Goal: Find specific page/section: Find specific page/section

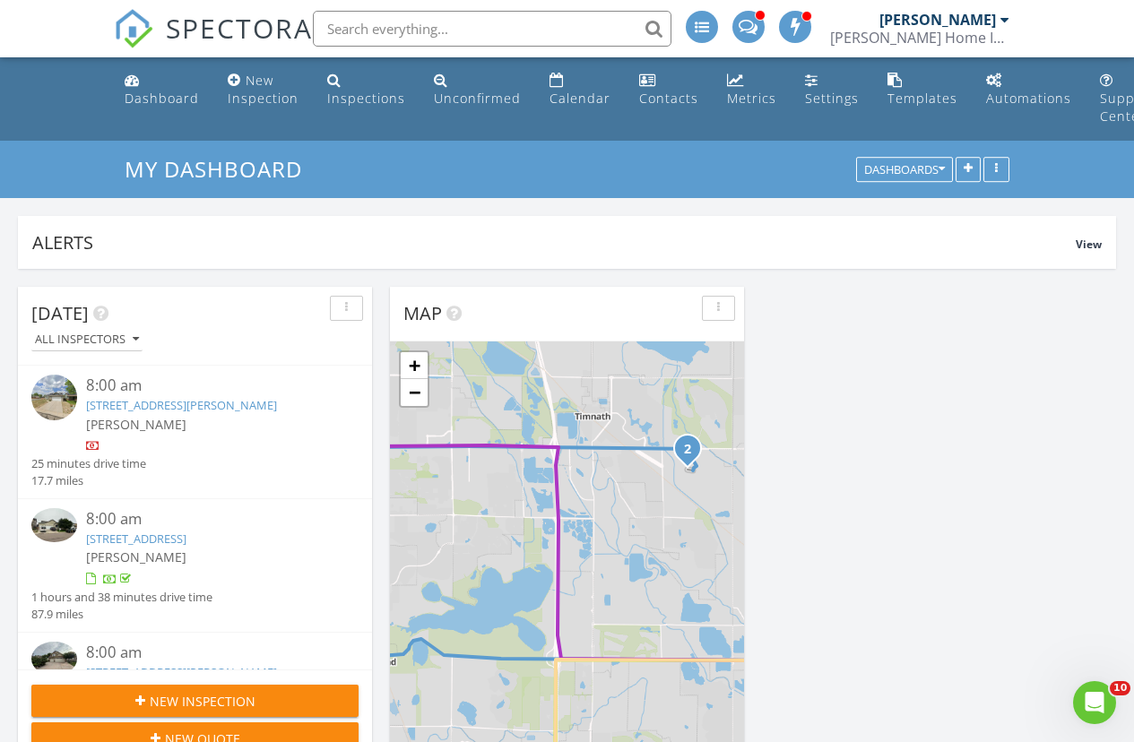
click at [528, 45] on input "text" at bounding box center [492, 29] width 359 height 36
type input "m"
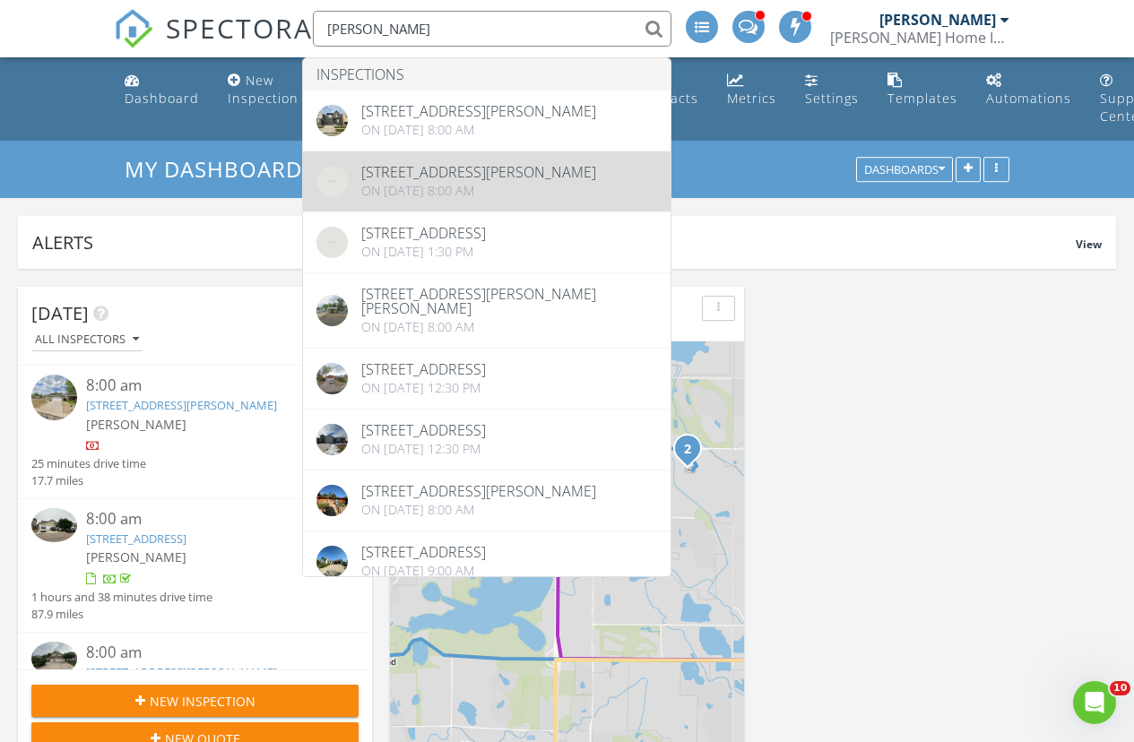
type input "[PERSON_NAME]"
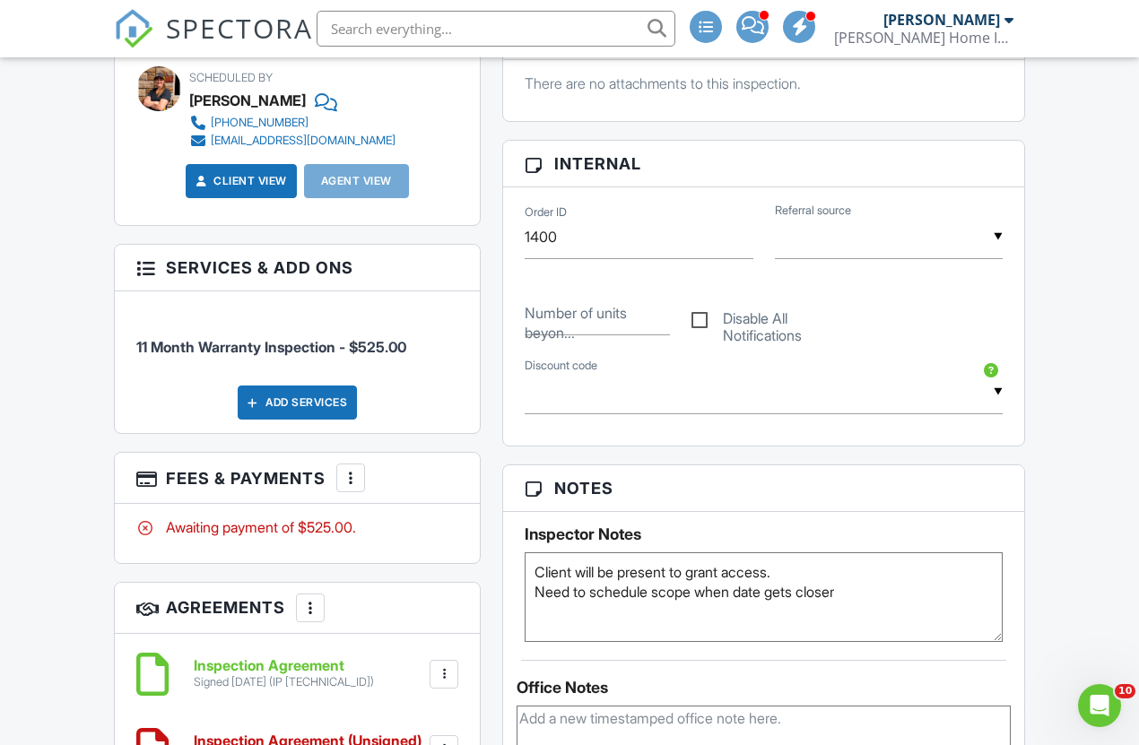
scroll to position [802, 0]
click at [562, 593] on textarea "Client will be present to grant access. Need to schedule scope when date gets c…" at bounding box center [763, 597] width 478 height 90
click at [564, 594] on textarea "Client will be present to grant access. Need to schedule scope when date gets c…" at bounding box center [763, 597] width 478 height 90
type textarea "Client will be present to grant access. Scope canceled"
click at [70, 608] on div "Dashboard New Inspection Inspections Unconfirmed Calendar Contacts Metrics Sett…" at bounding box center [569, 674] width 1139 height 2837
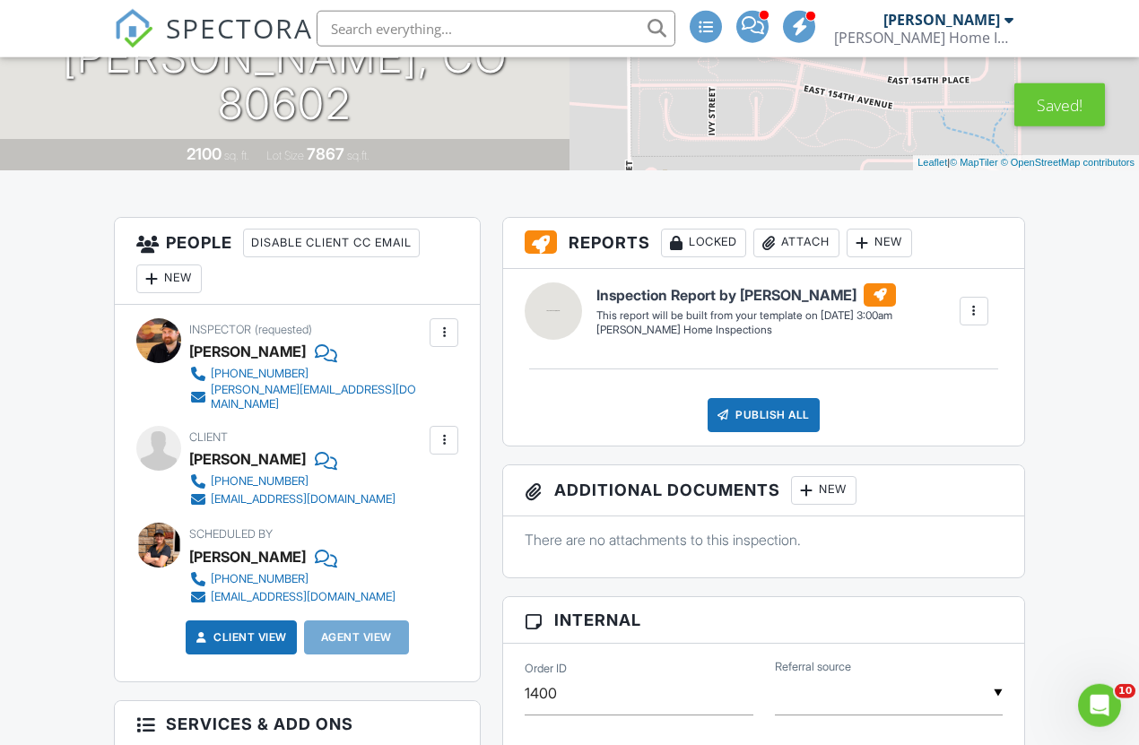
scroll to position [0, 0]
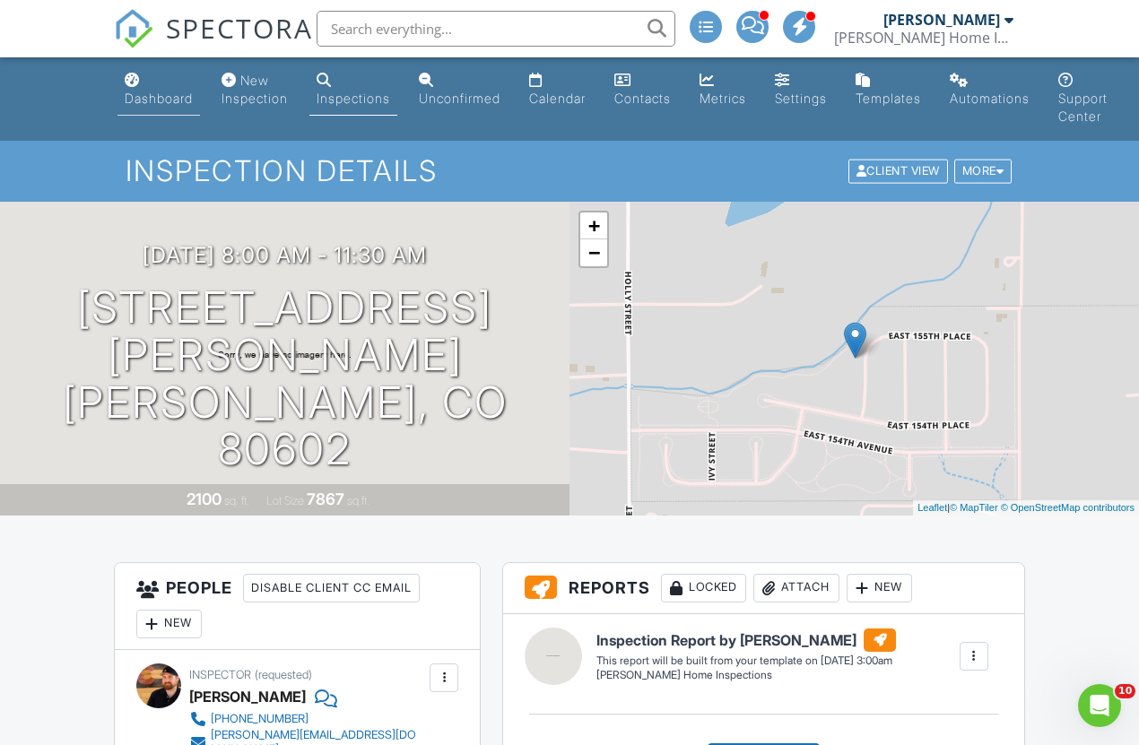
click at [160, 102] on div "Dashboard" at bounding box center [159, 98] width 68 height 15
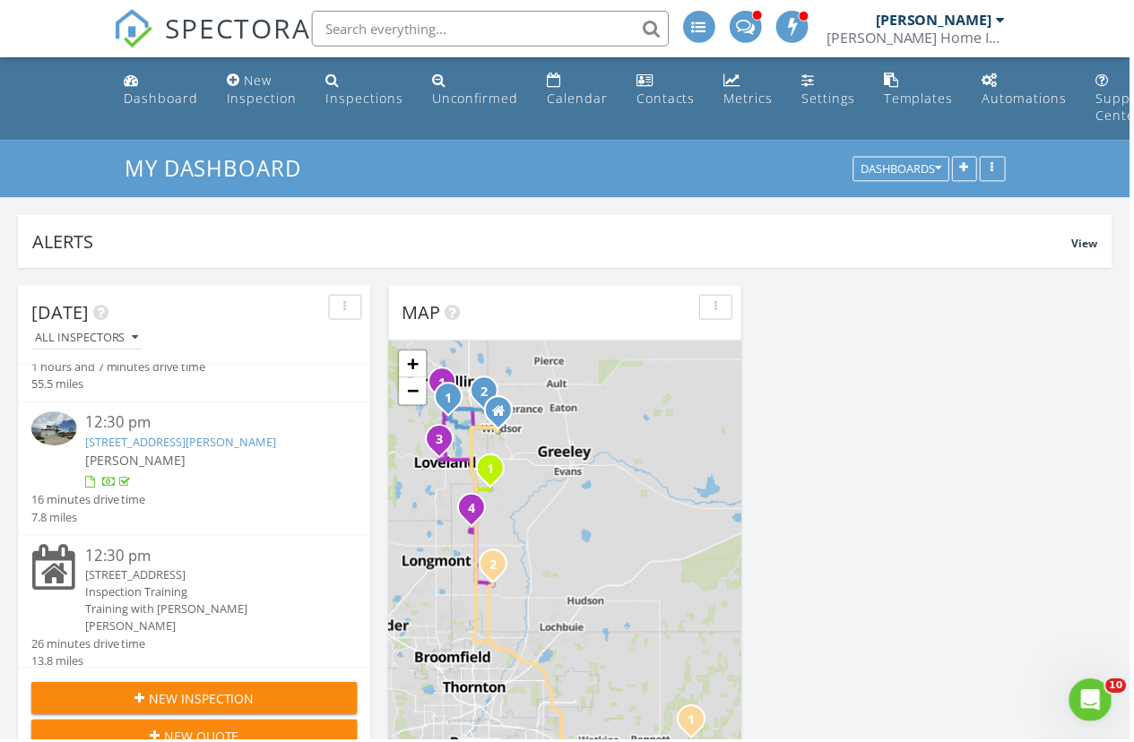
scroll to position [1200, 0]
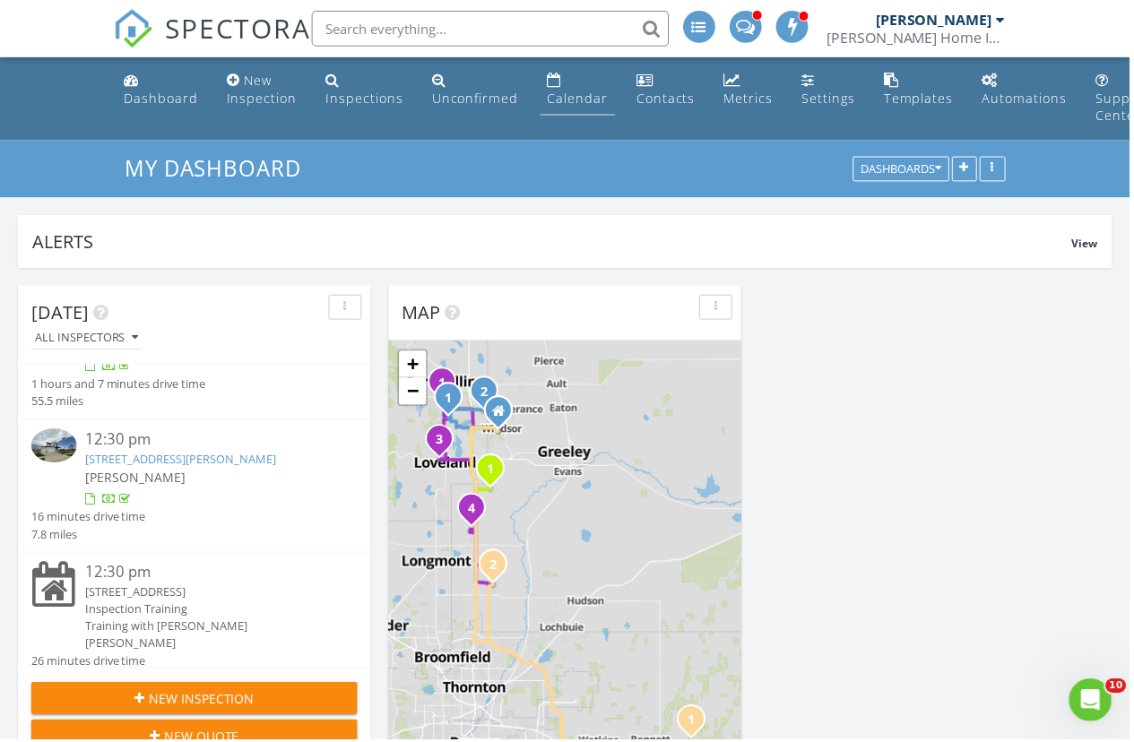
click at [558, 102] on div "Calendar" at bounding box center [580, 98] width 61 height 17
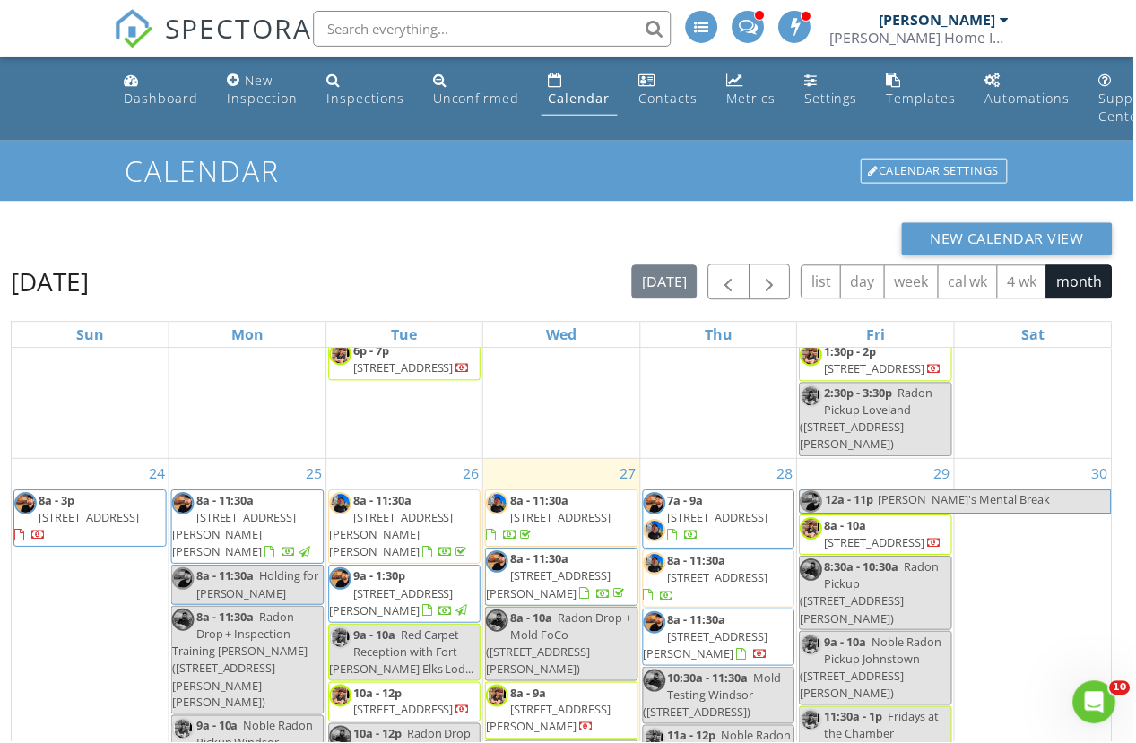
scroll to position [2493, 0]
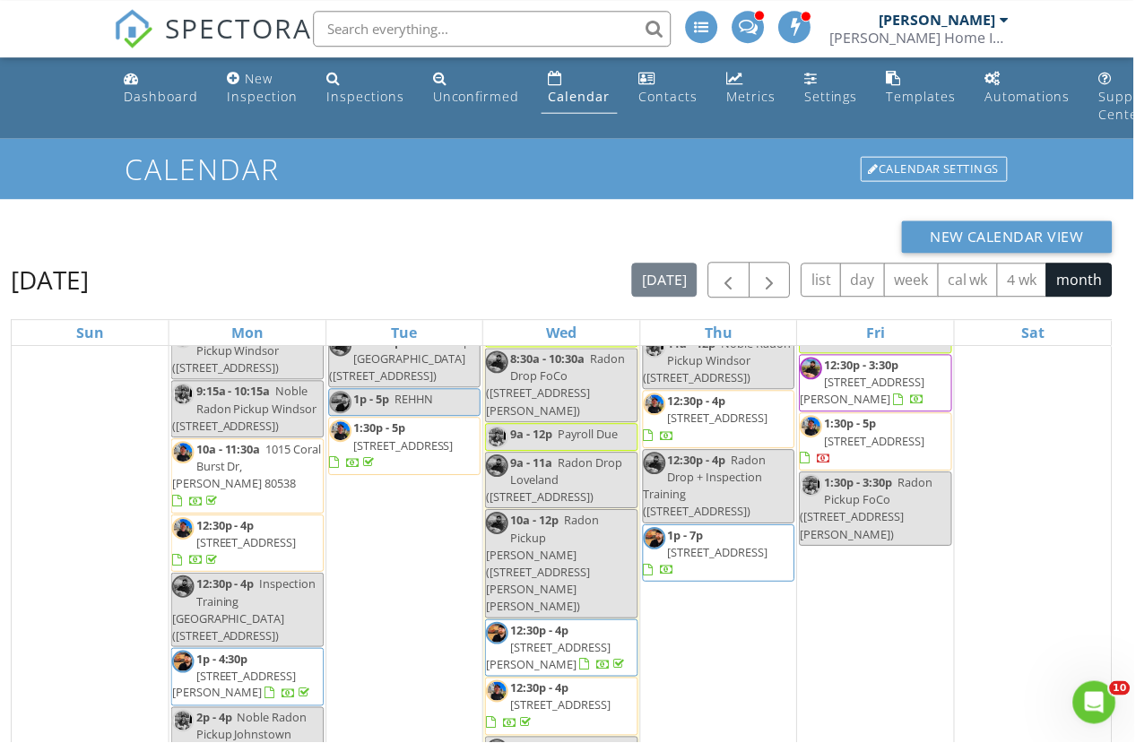
scroll to position [0, 0]
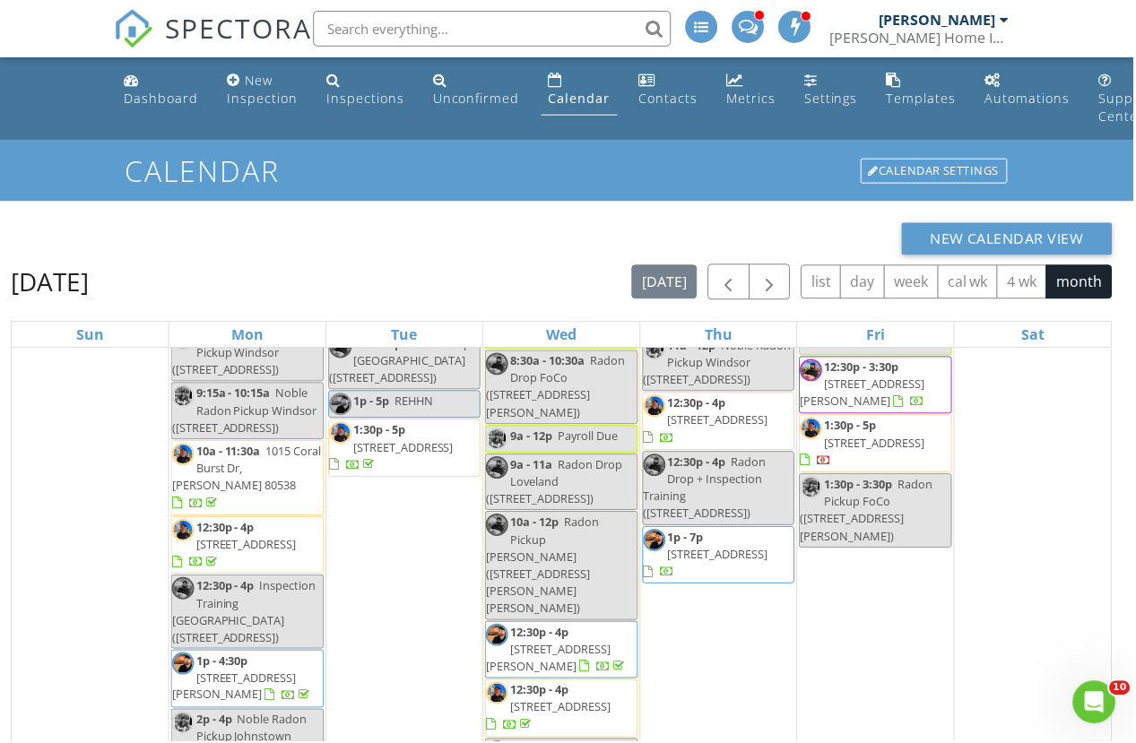
click at [472, 22] on input "text" at bounding box center [493, 29] width 359 height 36
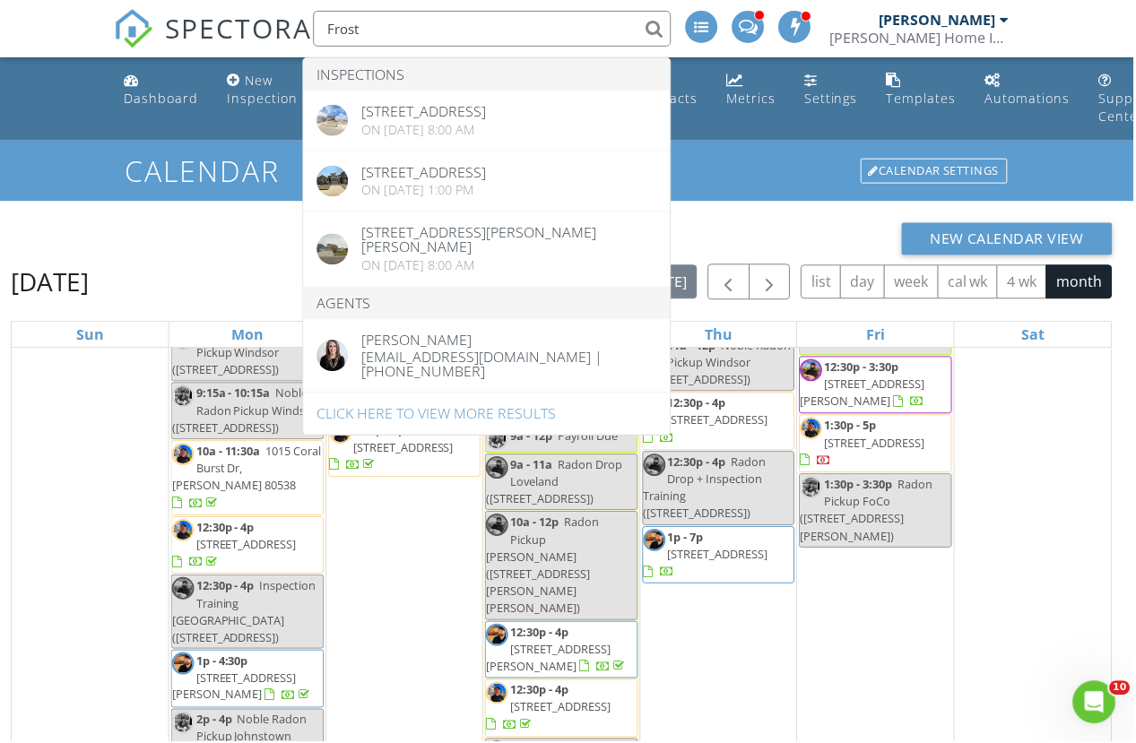
type input "Frost"
click at [784, 232] on div "New Calendar View" at bounding box center [563, 239] width 1104 height 32
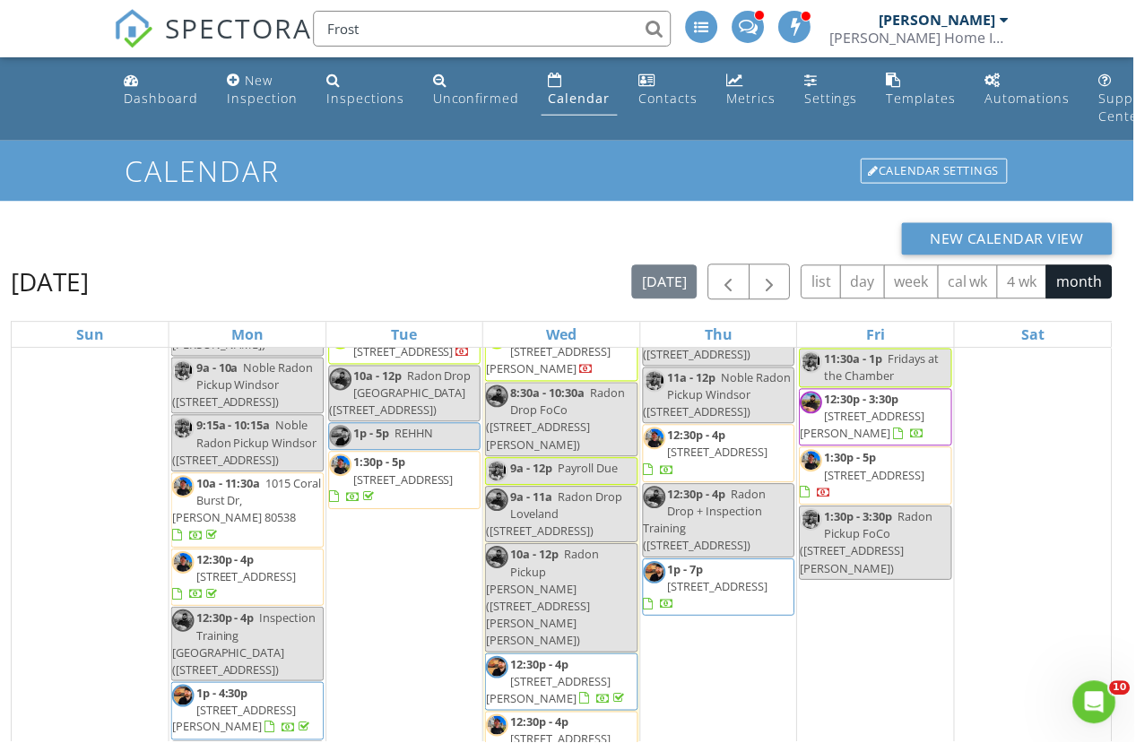
scroll to position [2840, 0]
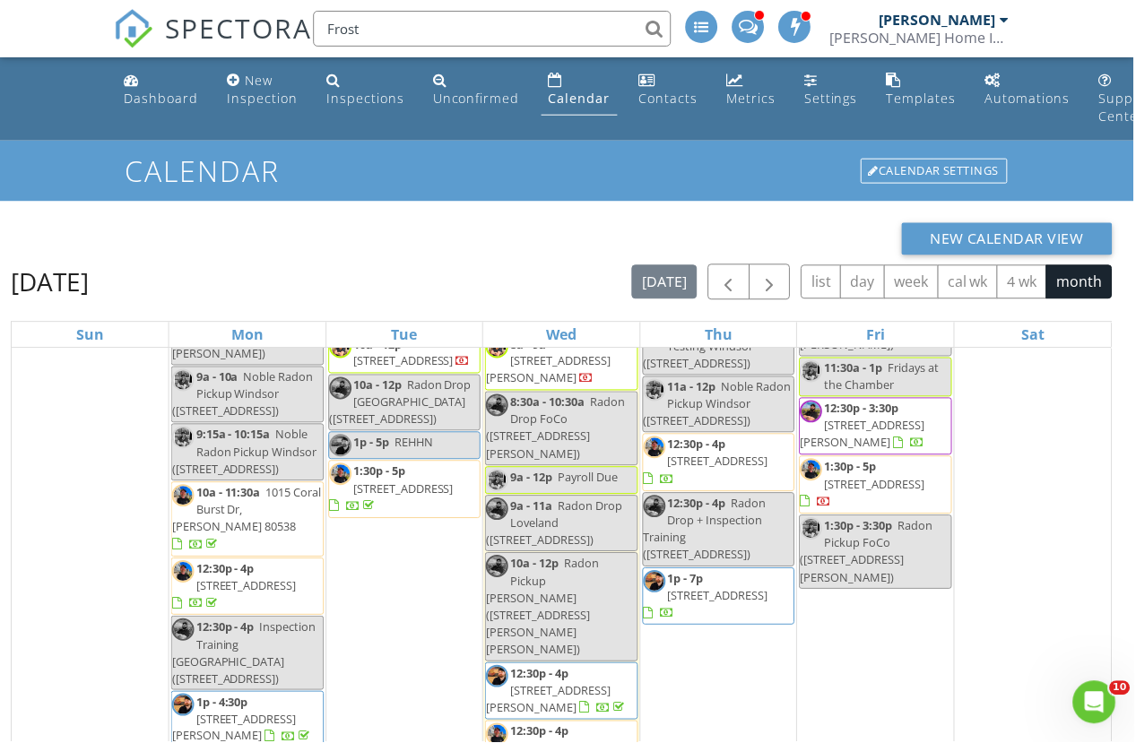
click at [524, 39] on input "Frost" at bounding box center [493, 29] width 359 height 36
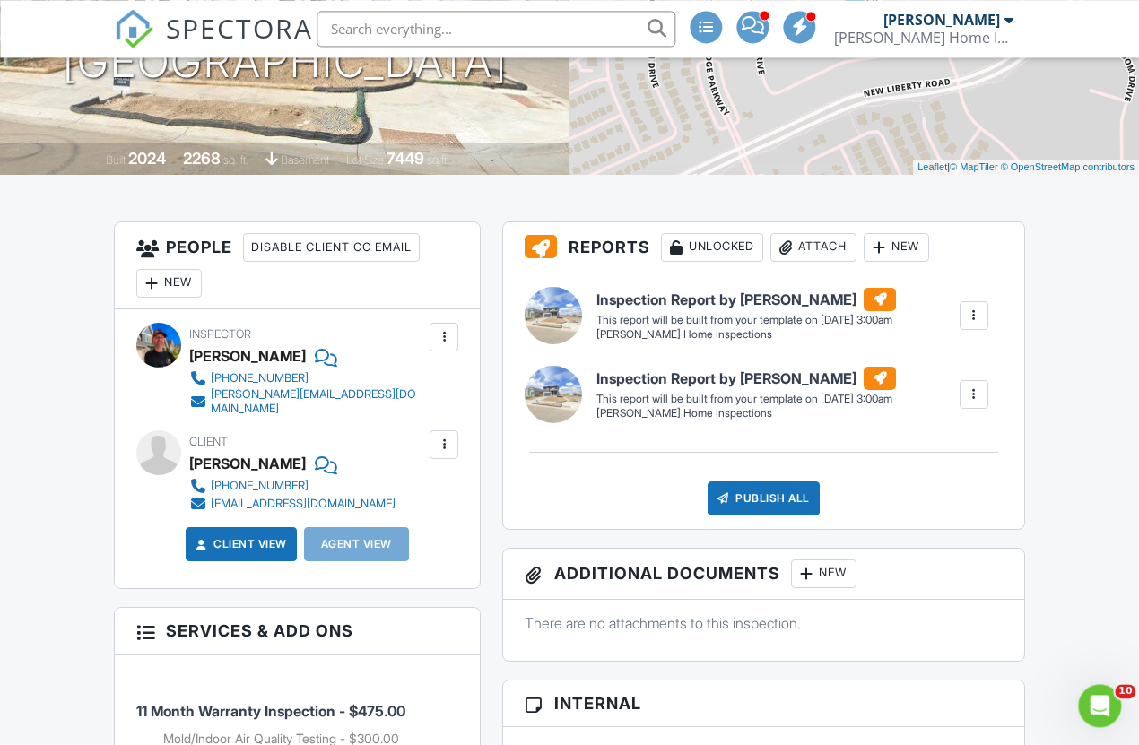
scroll to position [63, 11]
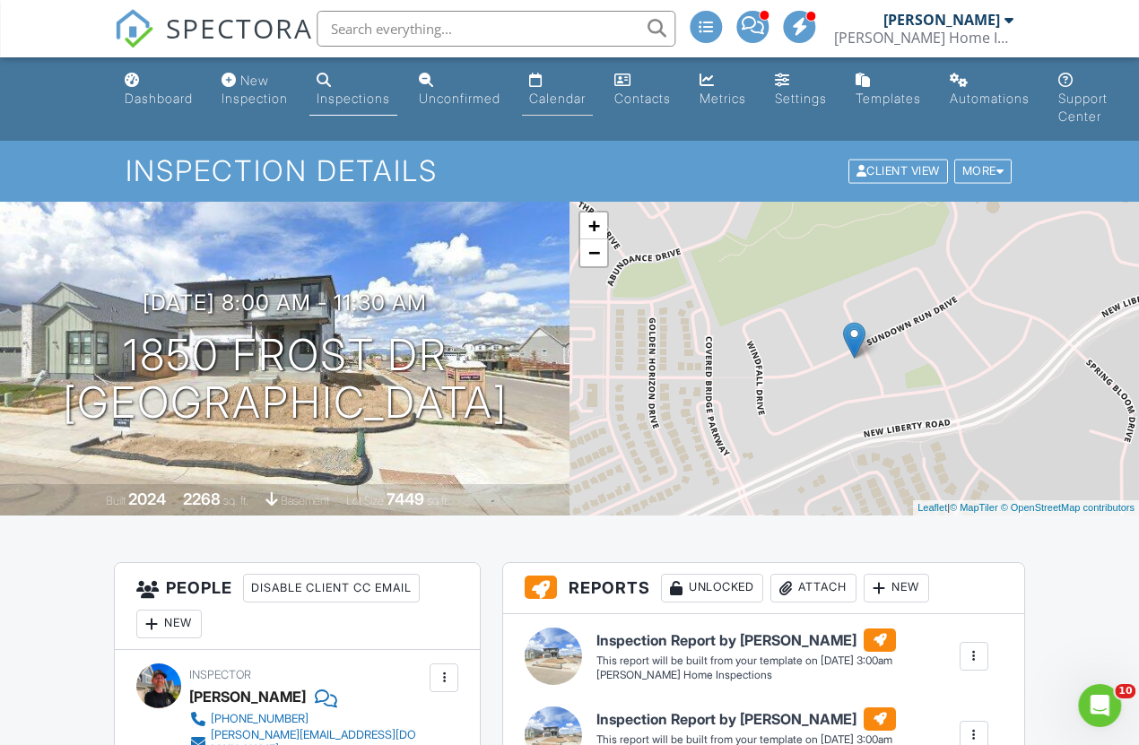
click at [571, 104] on div "Calendar" at bounding box center [557, 98] width 56 height 15
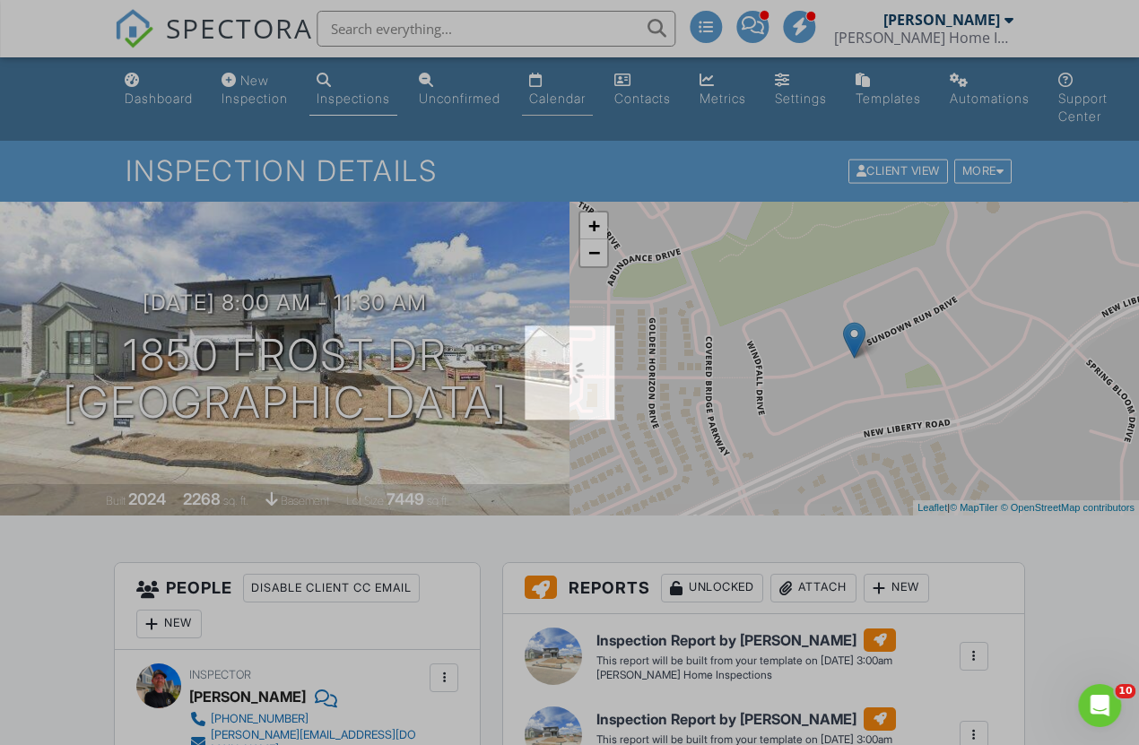
scroll to position [0, 11]
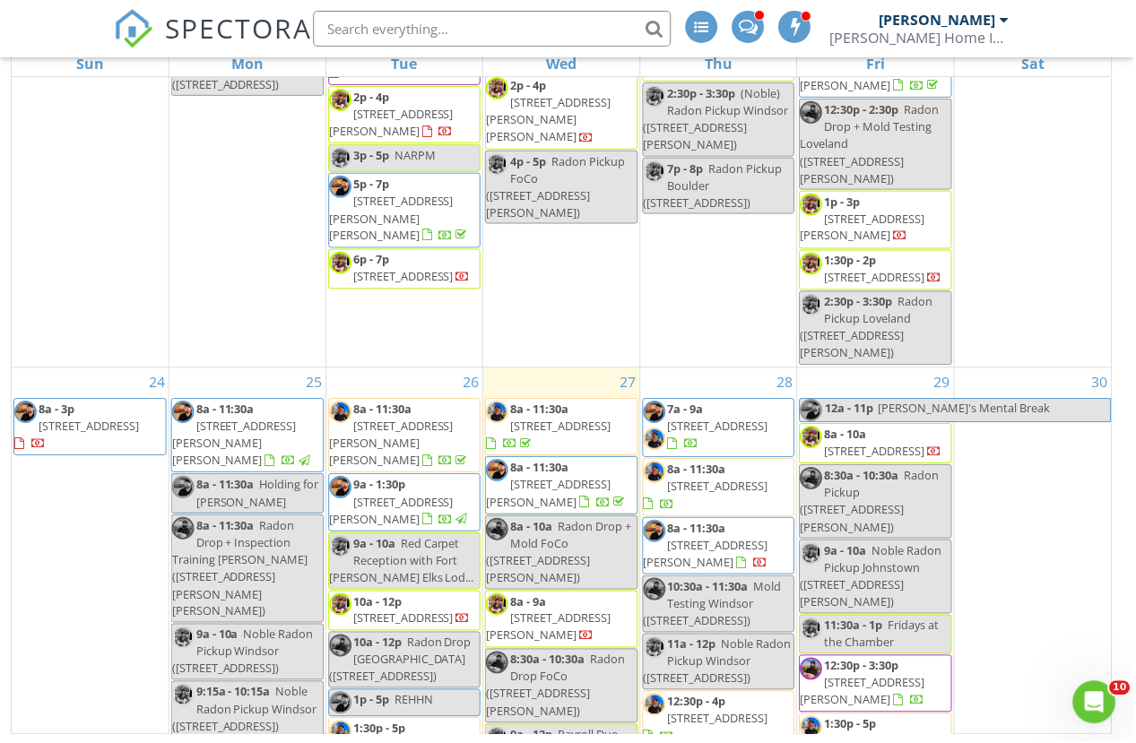
scroll to position [2311, 0]
